Goal: Information Seeking & Learning: Learn about a topic

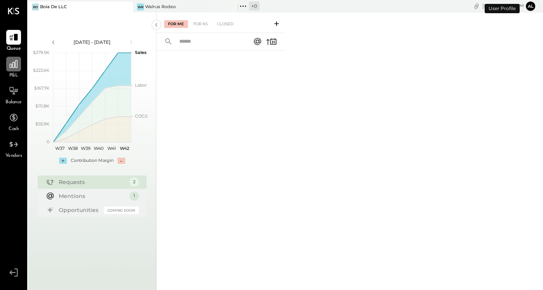
click at [9, 69] on div at bounding box center [13, 64] width 15 height 15
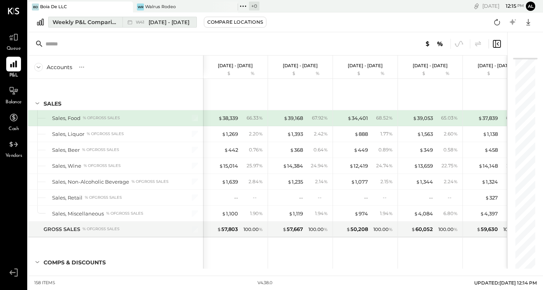
click at [97, 24] on div "Weekly P&L Comparison" at bounding box center [84, 22] width 65 height 8
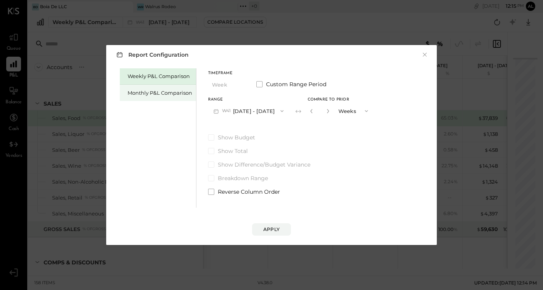
click at [164, 96] on div "Monthly P&L Comparison" at bounding box center [159, 92] width 65 height 7
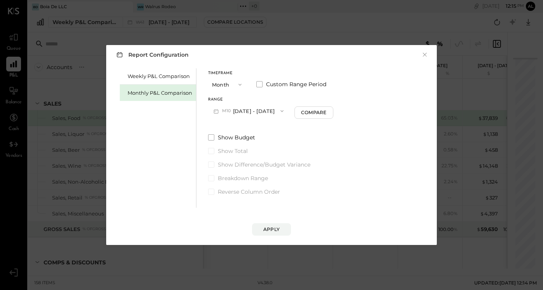
click at [256, 117] on button "M10 [DATE] - [DATE]" at bounding box center [248, 111] width 81 height 14
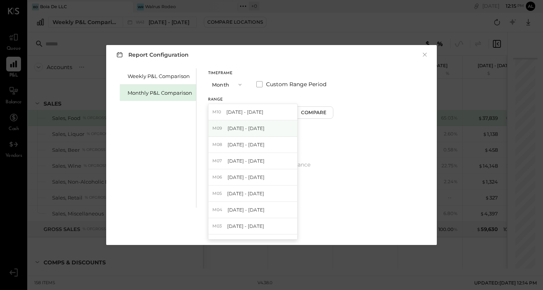
click at [253, 133] on div "M09 [DATE] - [DATE]" at bounding box center [252, 128] width 89 height 16
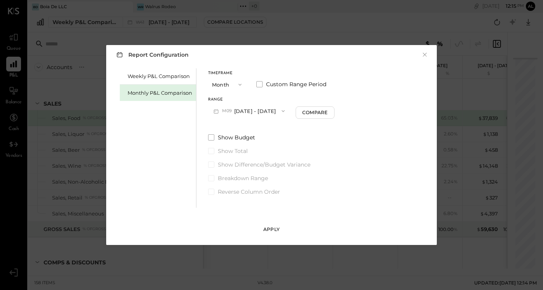
click at [270, 232] on div "Apply" at bounding box center [271, 229] width 16 height 7
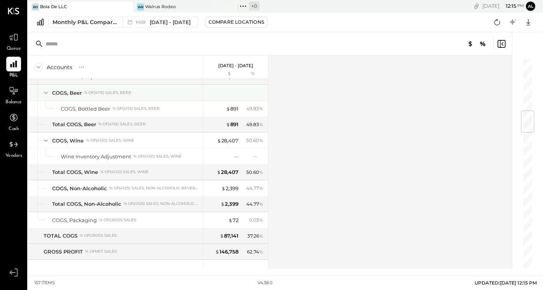
scroll to position [447, 0]
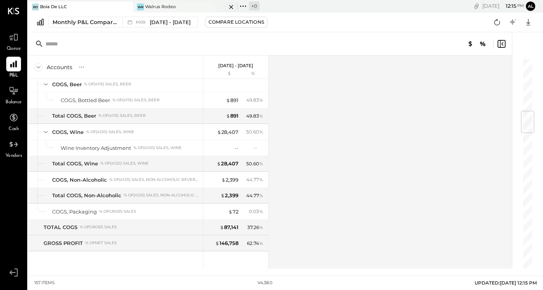
click at [145, 8] on div "Walrus Rodeo" at bounding box center [160, 7] width 31 height 6
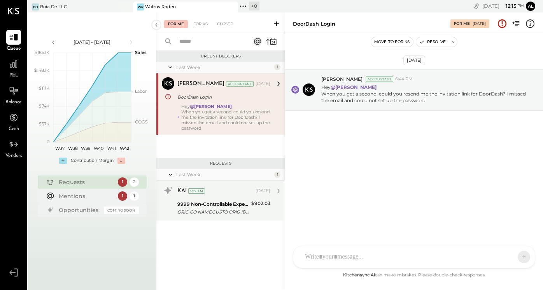
click at [188, 215] on div "ORIG CO NAME:GUSTO ORIG ID:9138864001 DESC DATE:250805 CO ENTRY DESCR:CND 98990…" at bounding box center [213, 212] width 72 height 8
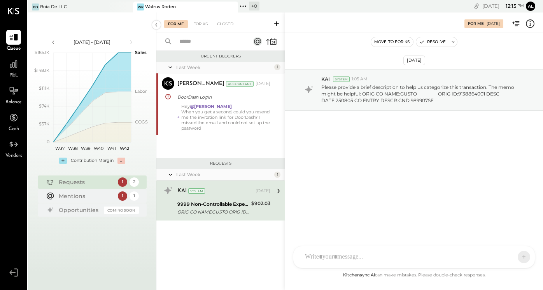
click at [341, 256] on div at bounding box center [407, 257] width 212 height 17
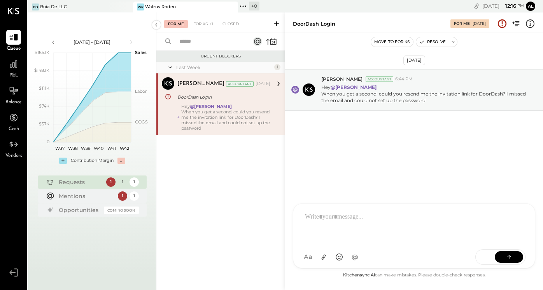
click at [96, 183] on div "Requests" at bounding box center [81, 182] width 44 height 8
click at [94, 198] on div "Mentions" at bounding box center [86, 196] width 55 height 8
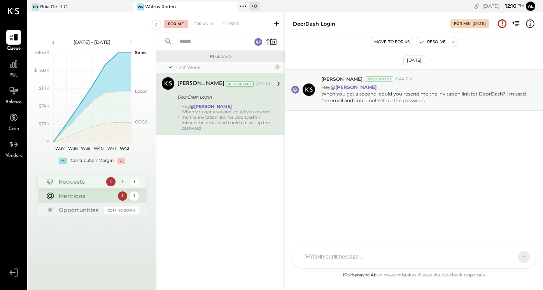
click at [92, 183] on div "Requests" at bounding box center [81, 182] width 44 height 8
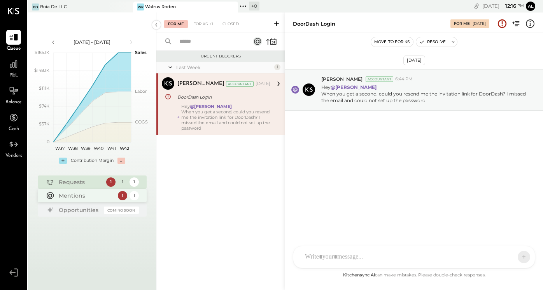
click at [93, 195] on div "Mentions" at bounding box center [86, 196] width 55 height 8
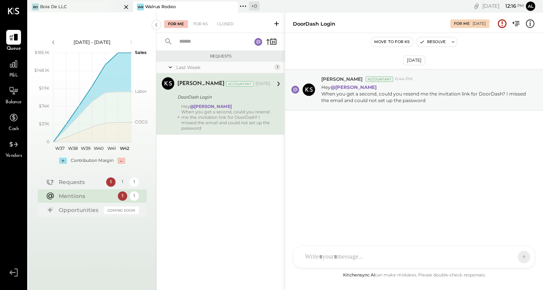
click at [111, 9] on div at bounding box center [119, 7] width 27 height 10
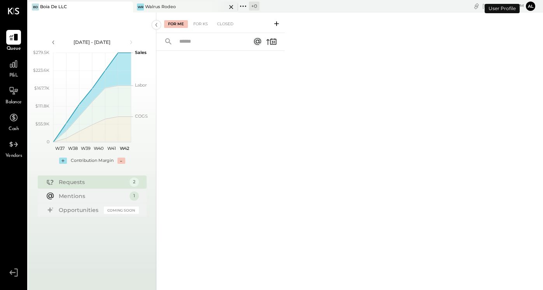
click at [152, 10] on div "WR Walrus Rodeo" at bounding box center [185, 7] width 105 height 11
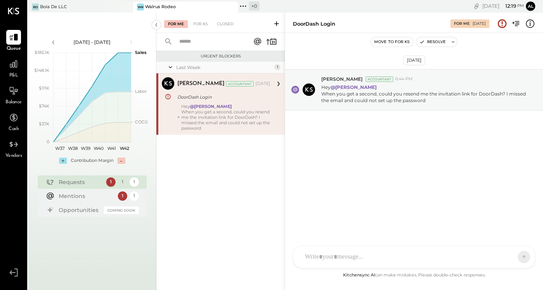
click at [358, 264] on div at bounding box center [413, 257] width 241 height 22
